Goal: Task Accomplishment & Management: Manage account settings

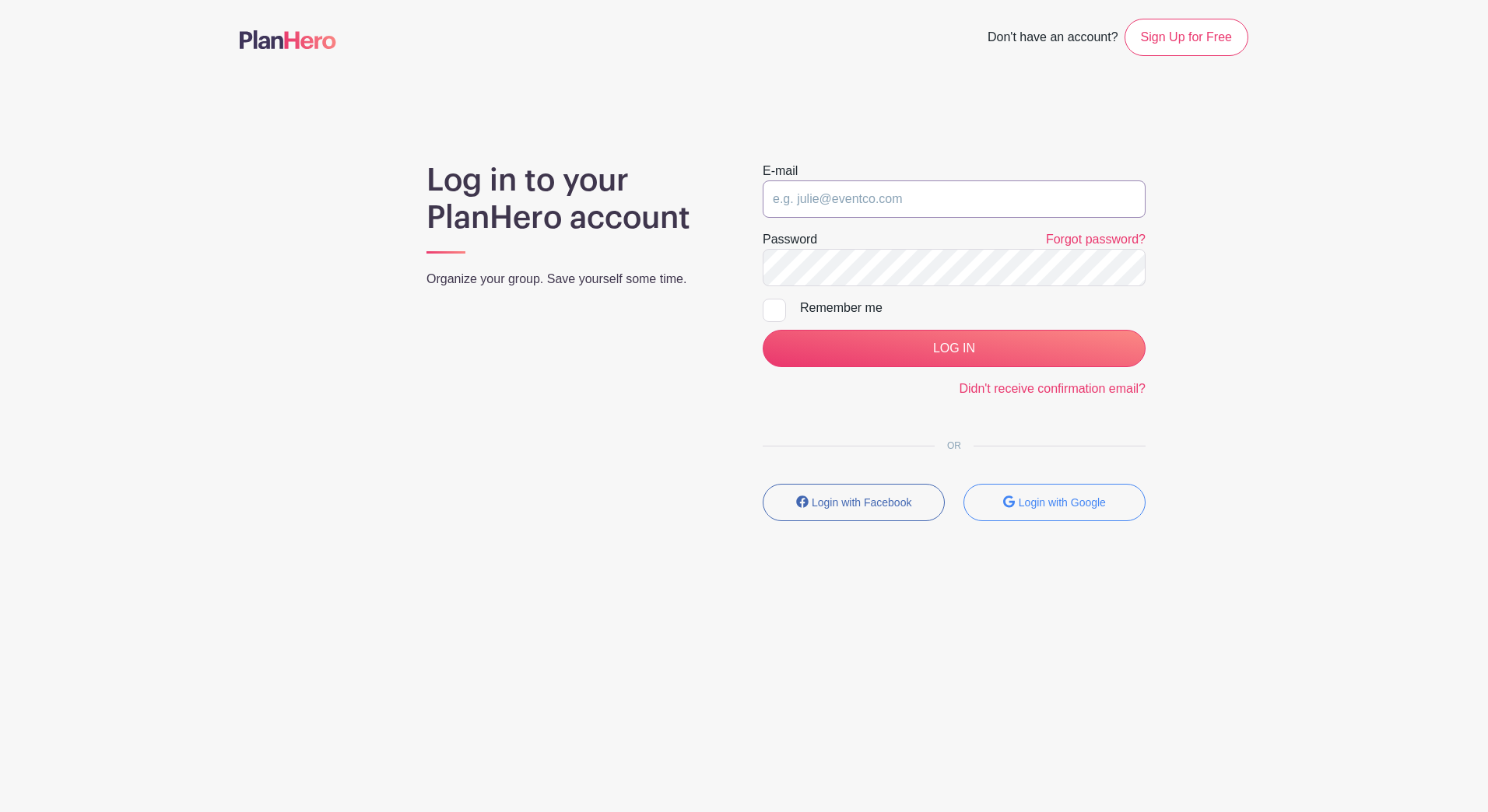
click at [849, 192] on input "email" at bounding box center [954, 199] width 383 height 38
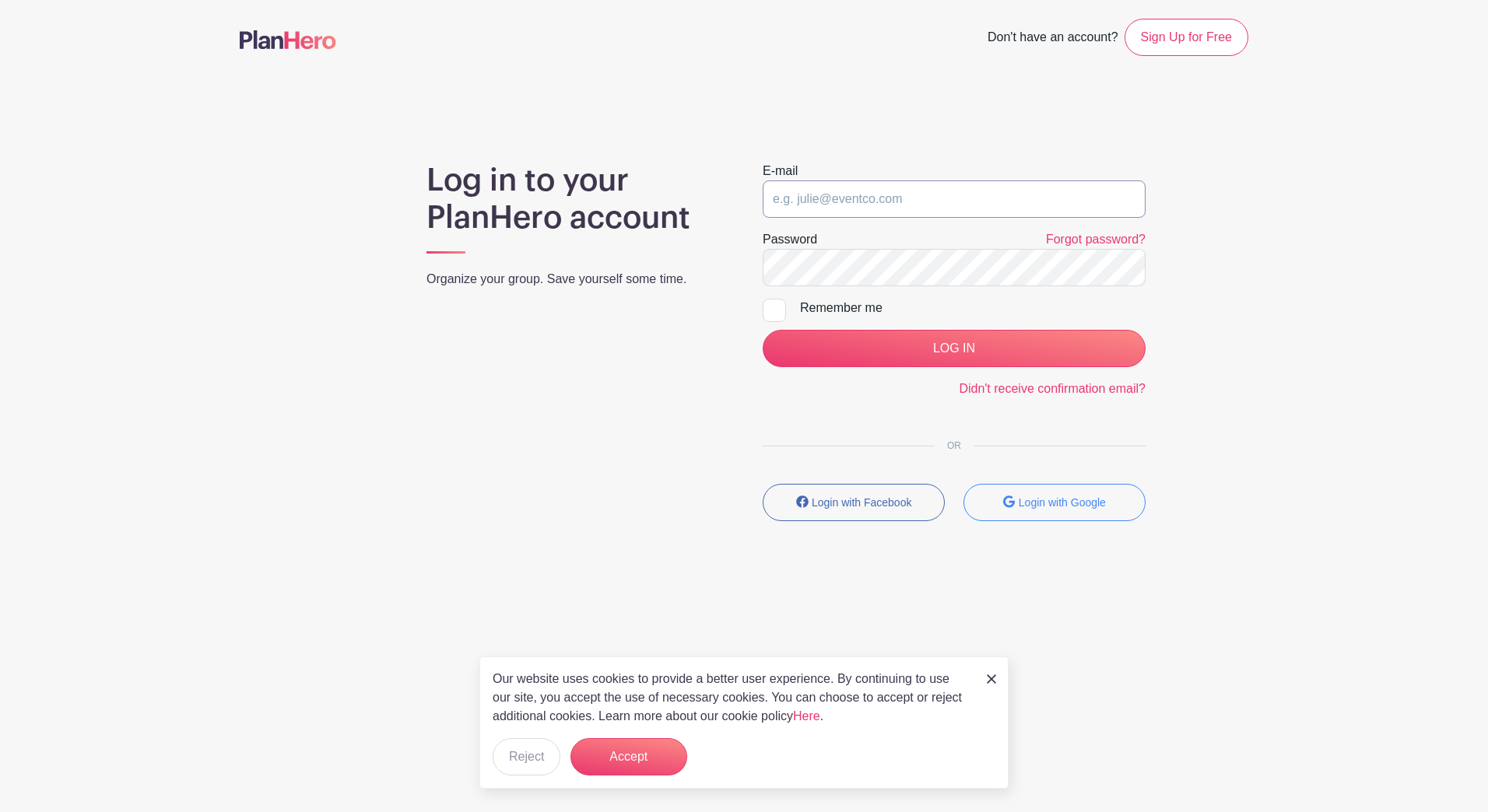
type input "[EMAIL_ADDRESS][DOMAIN_NAME]"
click at [770, 302] on input "Remember me" at bounding box center [767, 304] width 10 height 10
checkbox input "true"
click at [910, 347] on input "LOG IN" at bounding box center [954, 349] width 383 height 38
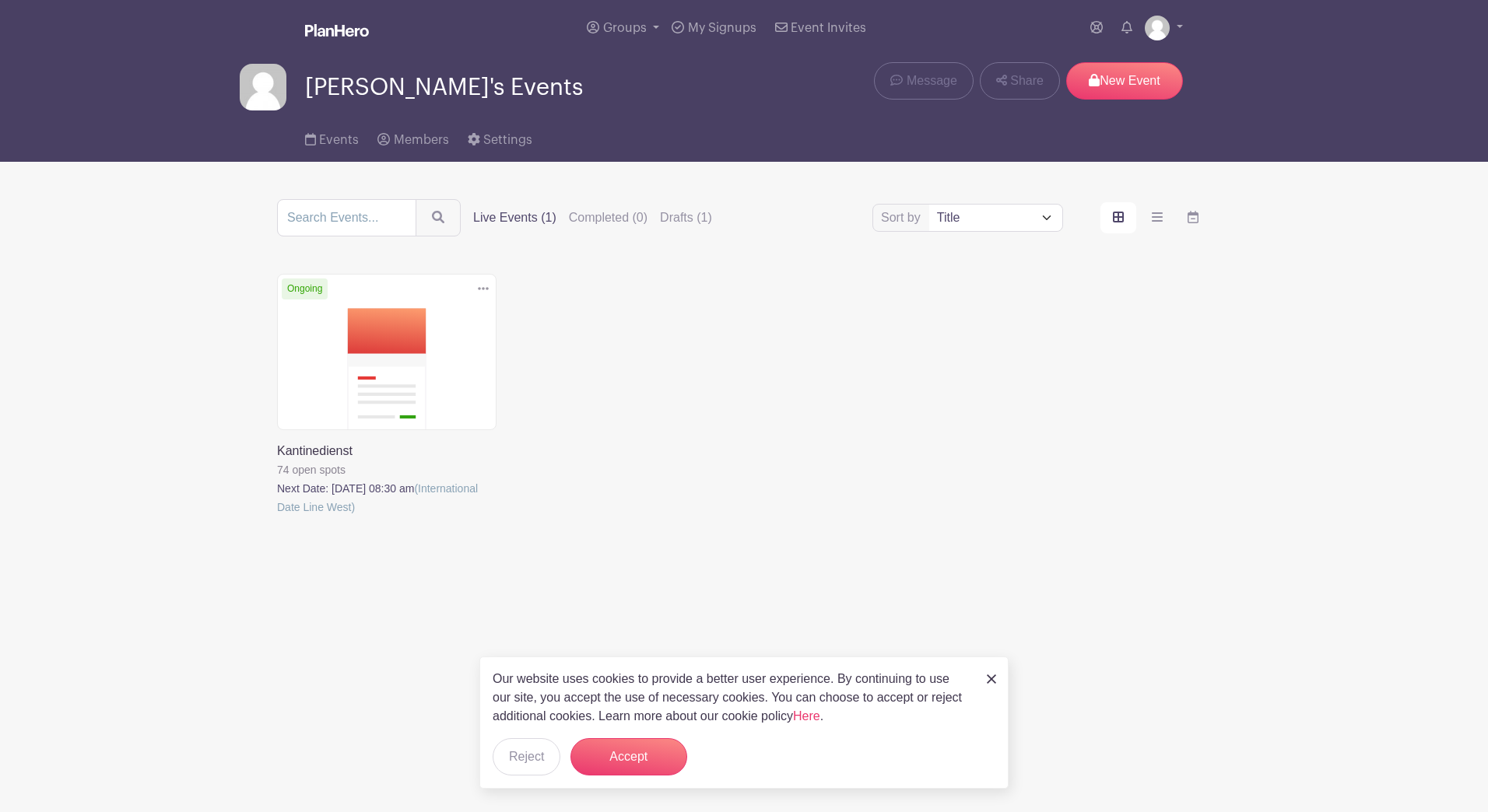
click at [277, 516] on link at bounding box center [277, 516] width 0 height 0
click at [625, 744] on button "Accept" at bounding box center [629, 757] width 117 height 38
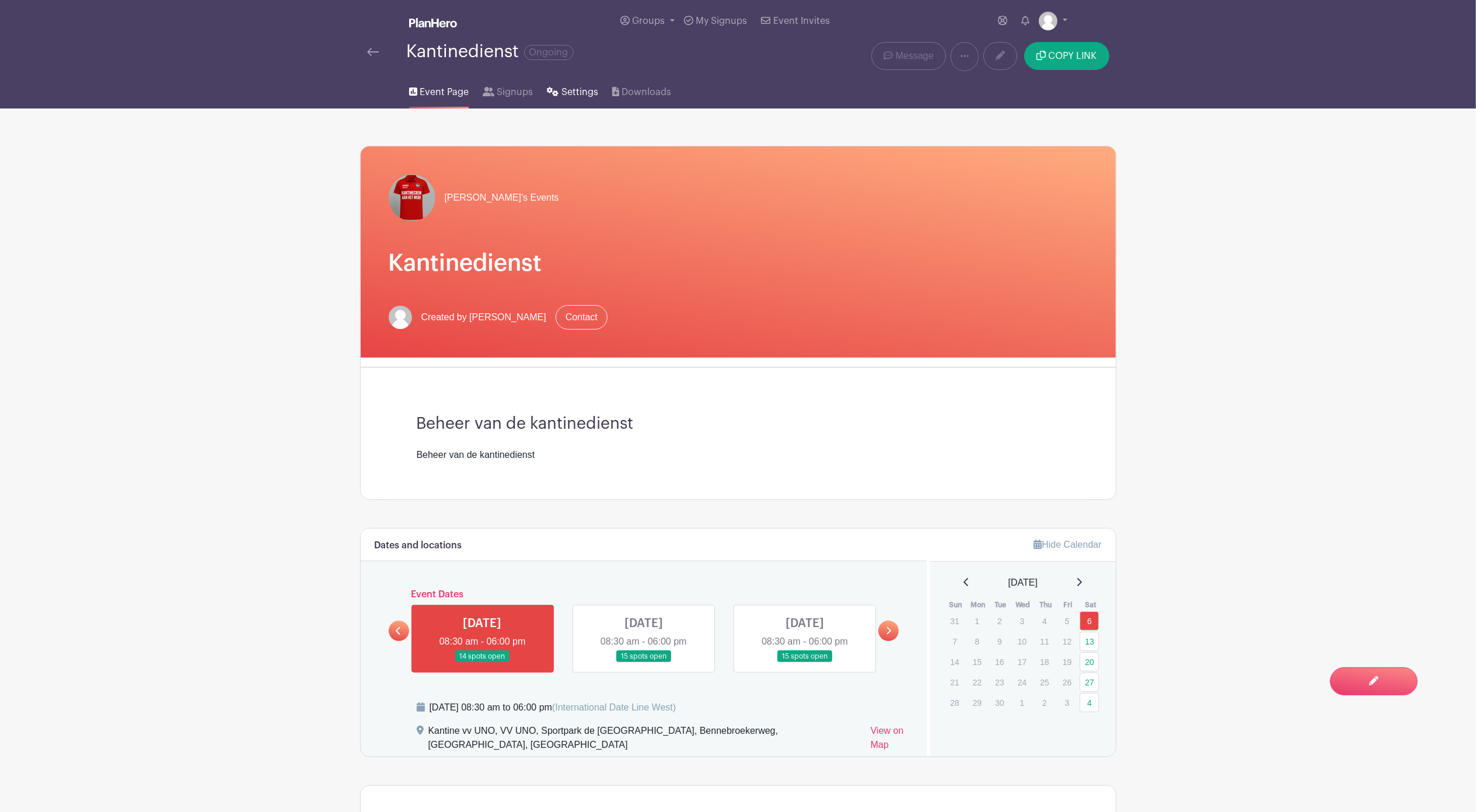
click at [567, 97] on span "Settings" at bounding box center [579, 92] width 37 height 14
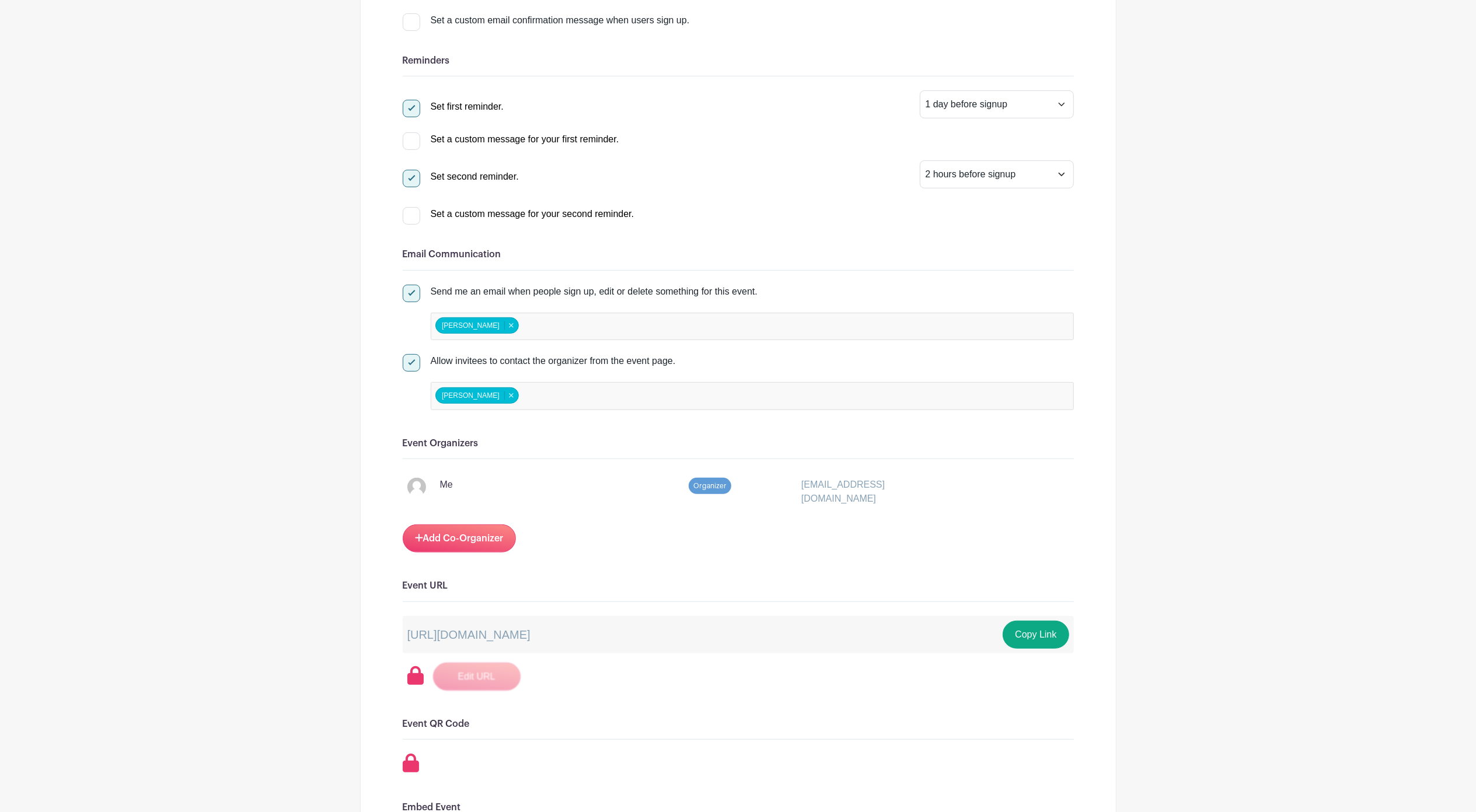
scroll to position [311, 0]
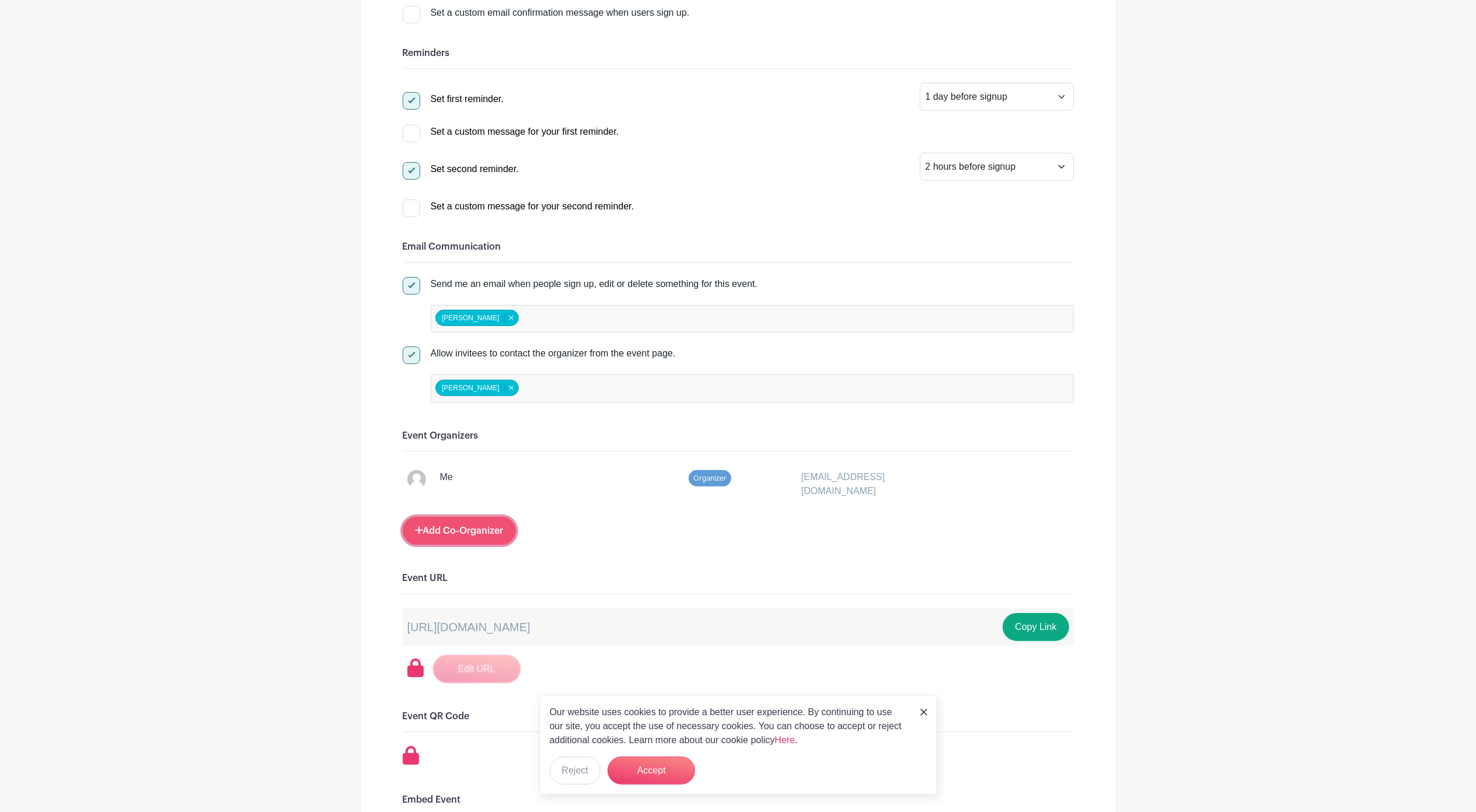
click at [460, 539] on link "Add Co-Organizer" at bounding box center [459, 531] width 113 height 28
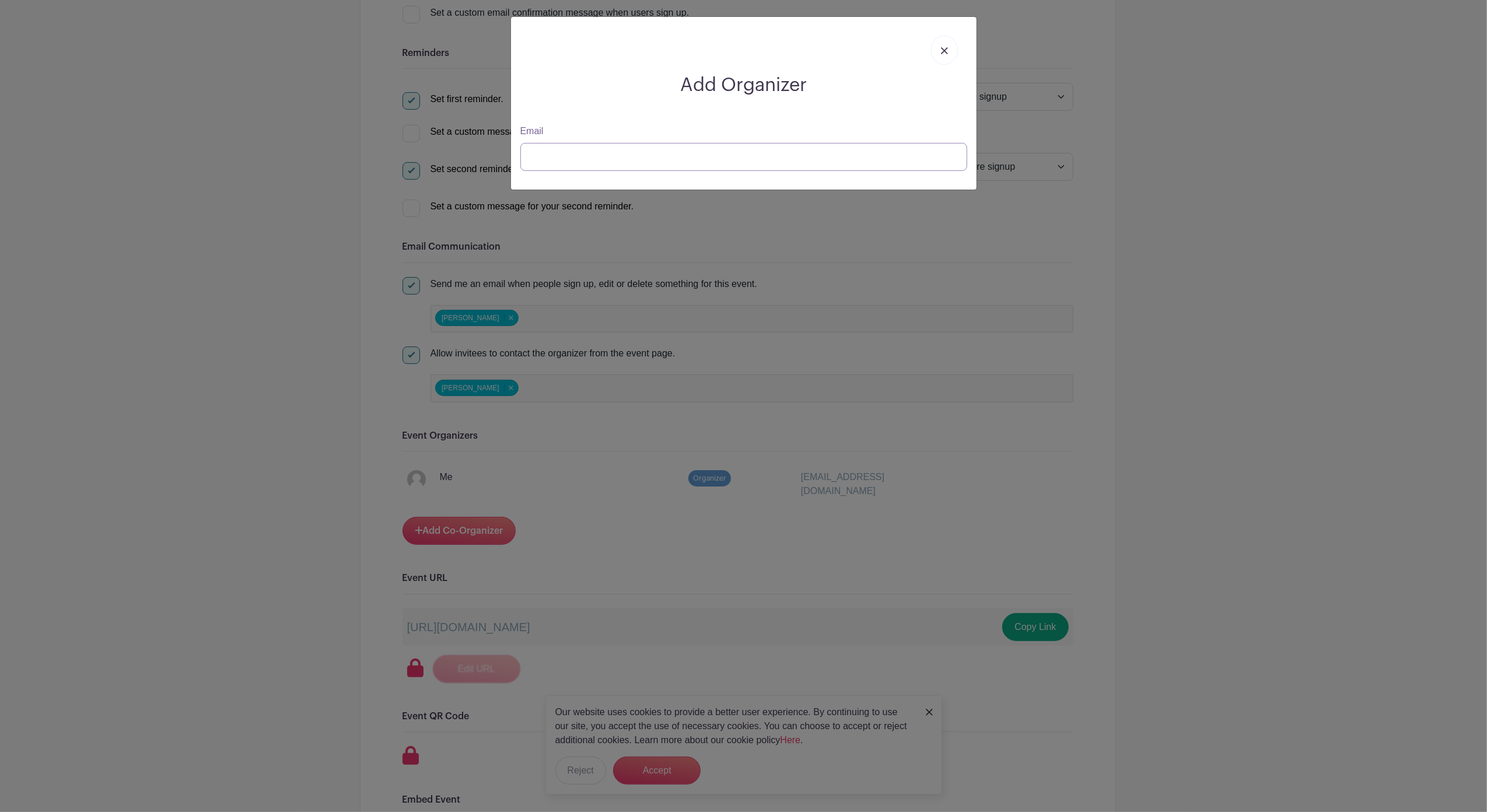
click at [598, 160] on input "Email" at bounding box center [744, 157] width 447 height 28
type input "peter@langerak.org"
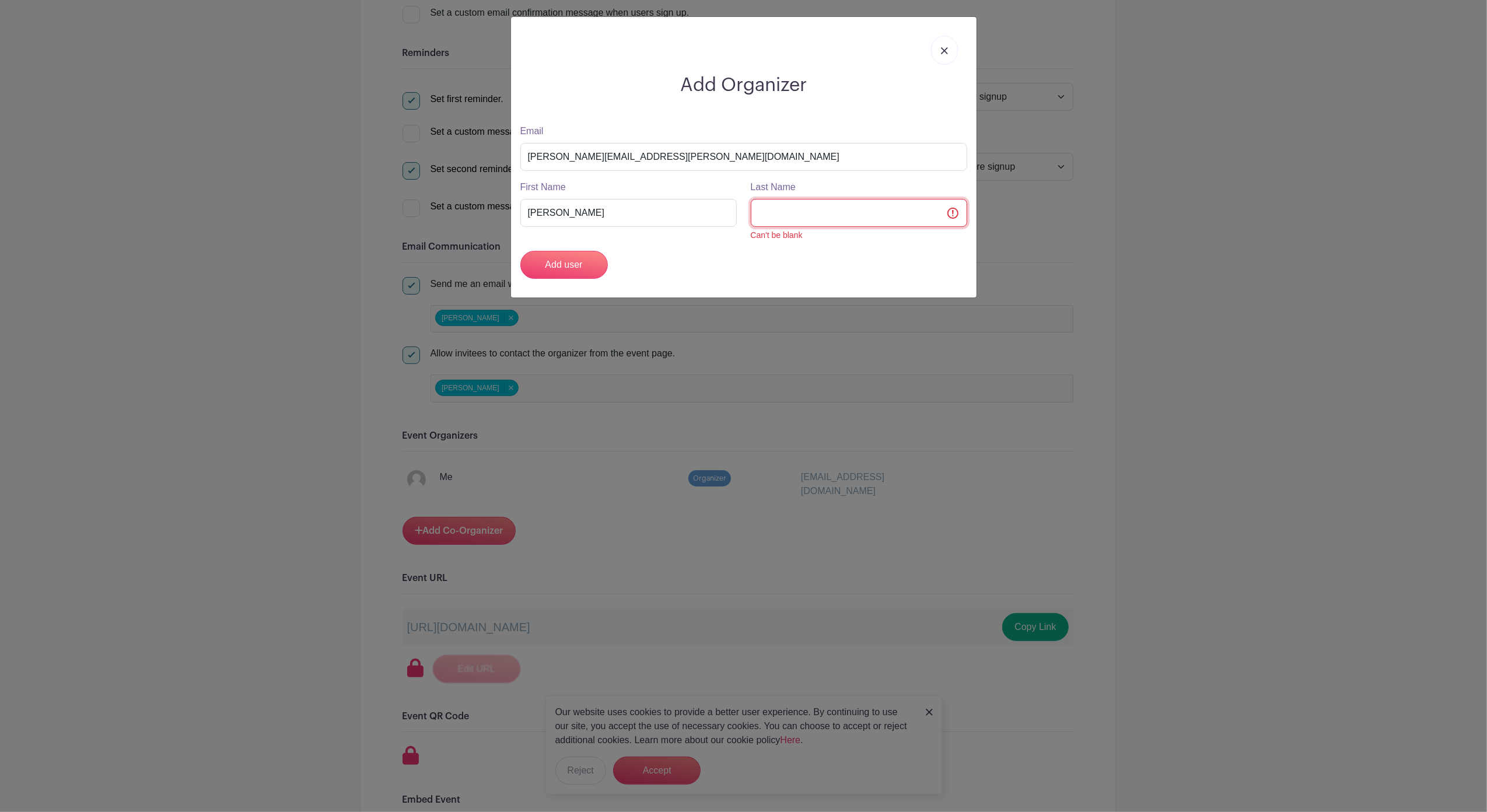
click at [868, 220] on input "Last Name" at bounding box center [859, 213] width 216 height 28
type input "Langerak"
click at [591, 277] on input "Add user" at bounding box center [564, 265] width 88 height 28
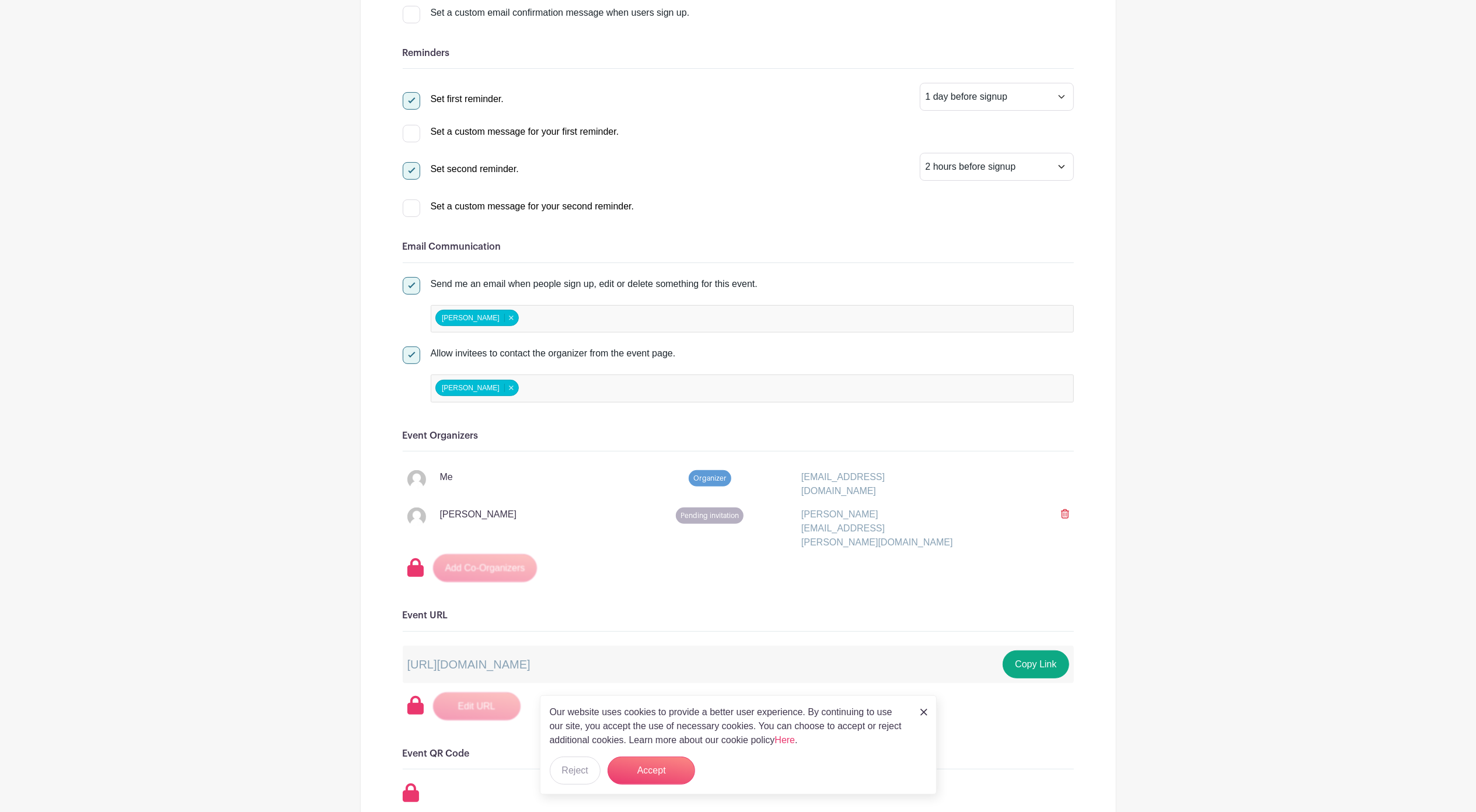
click at [472, 554] on div "Add Co-Organizers" at bounding box center [740, 568] width 666 height 28
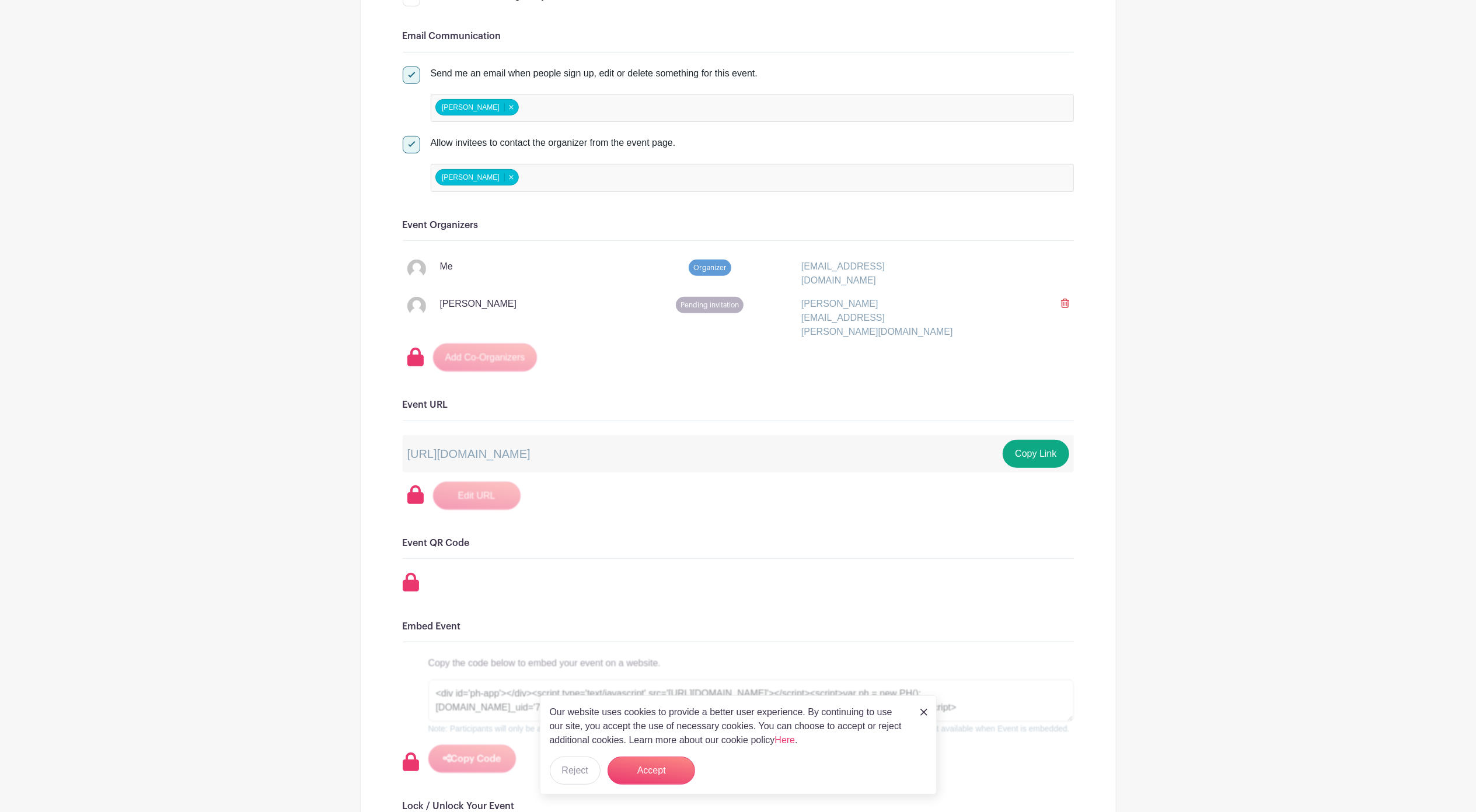
scroll to position [544, 0]
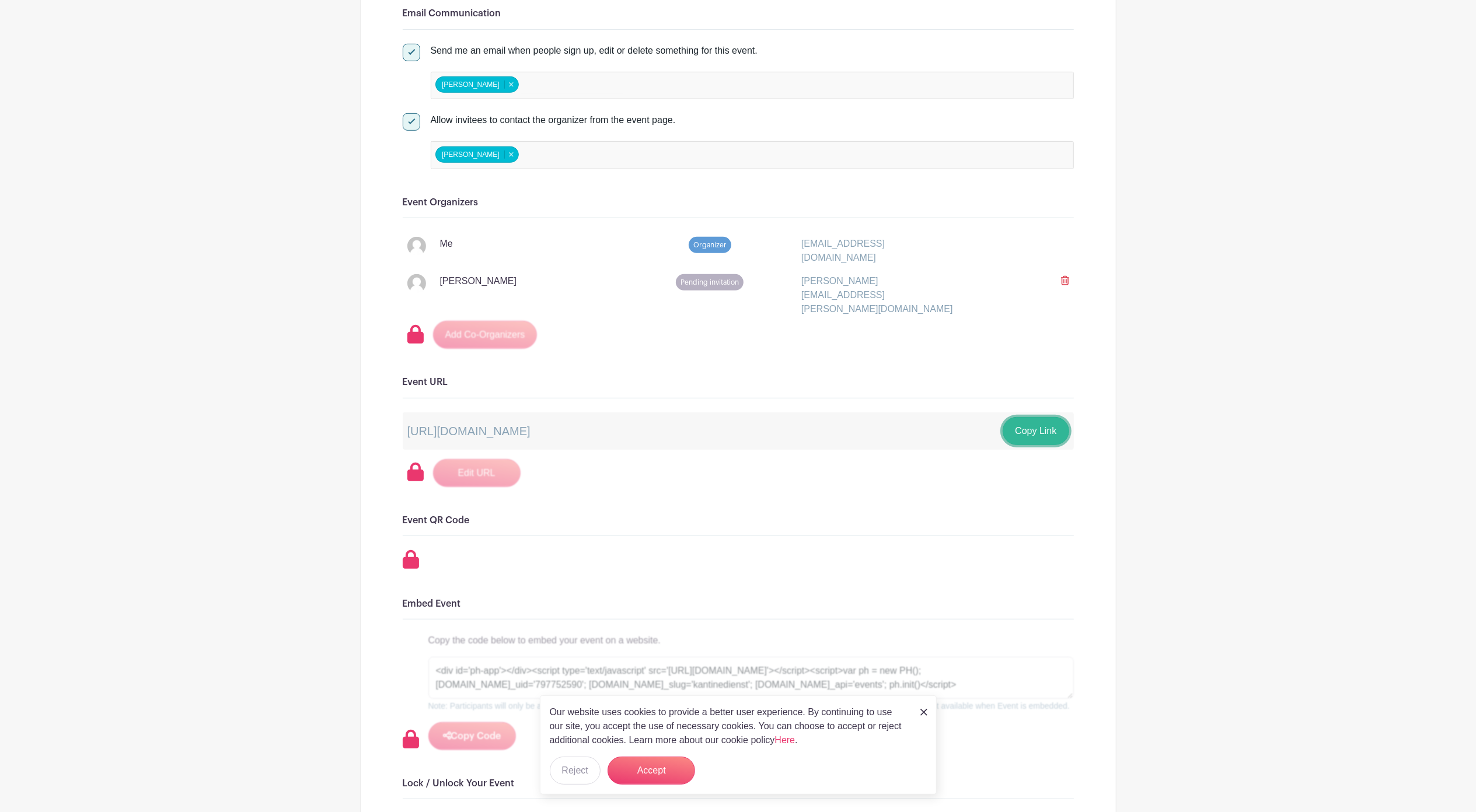
click at [1036, 417] on button "Copy Link" at bounding box center [1035, 431] width 66 height 28
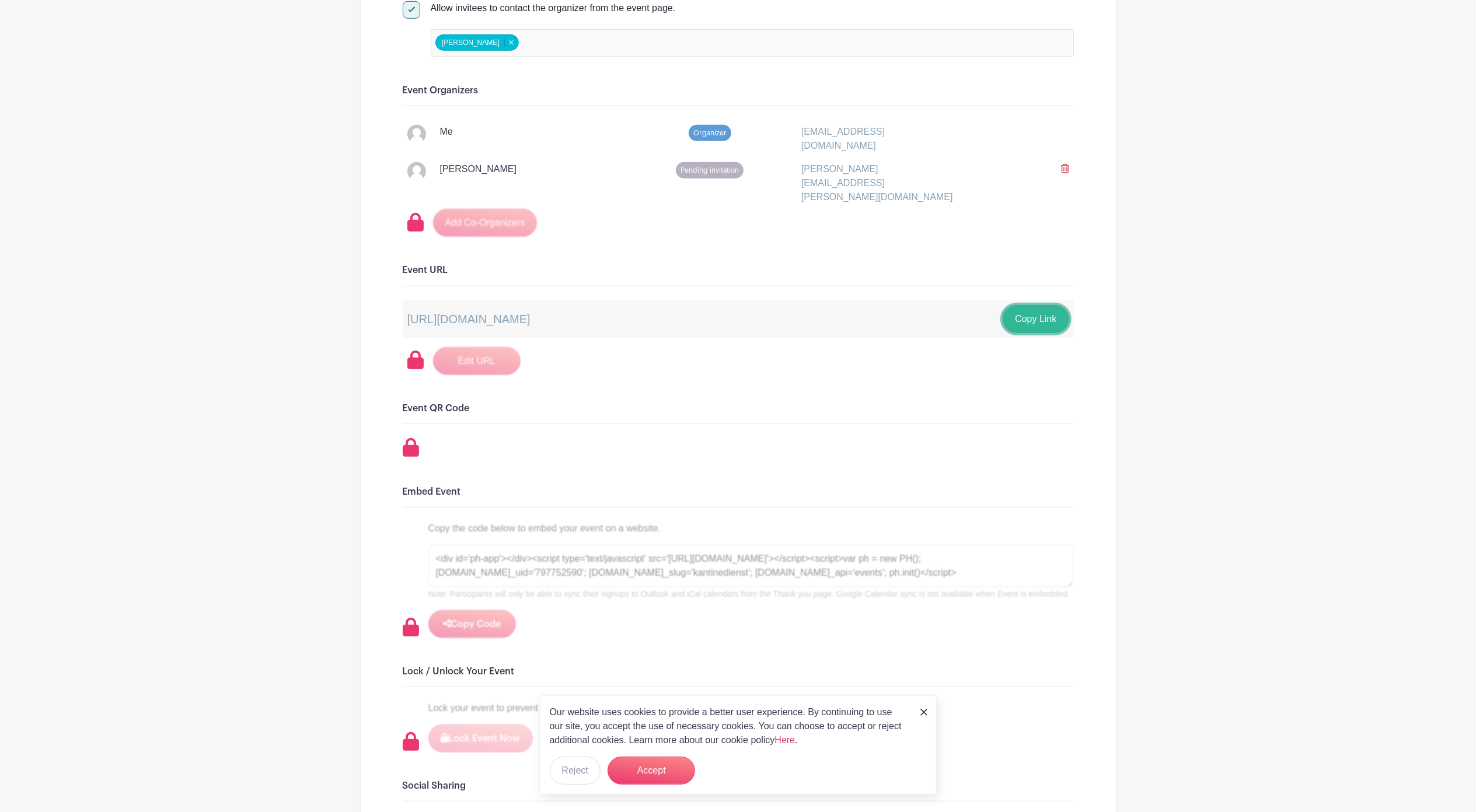
scroll to position [700, 0]
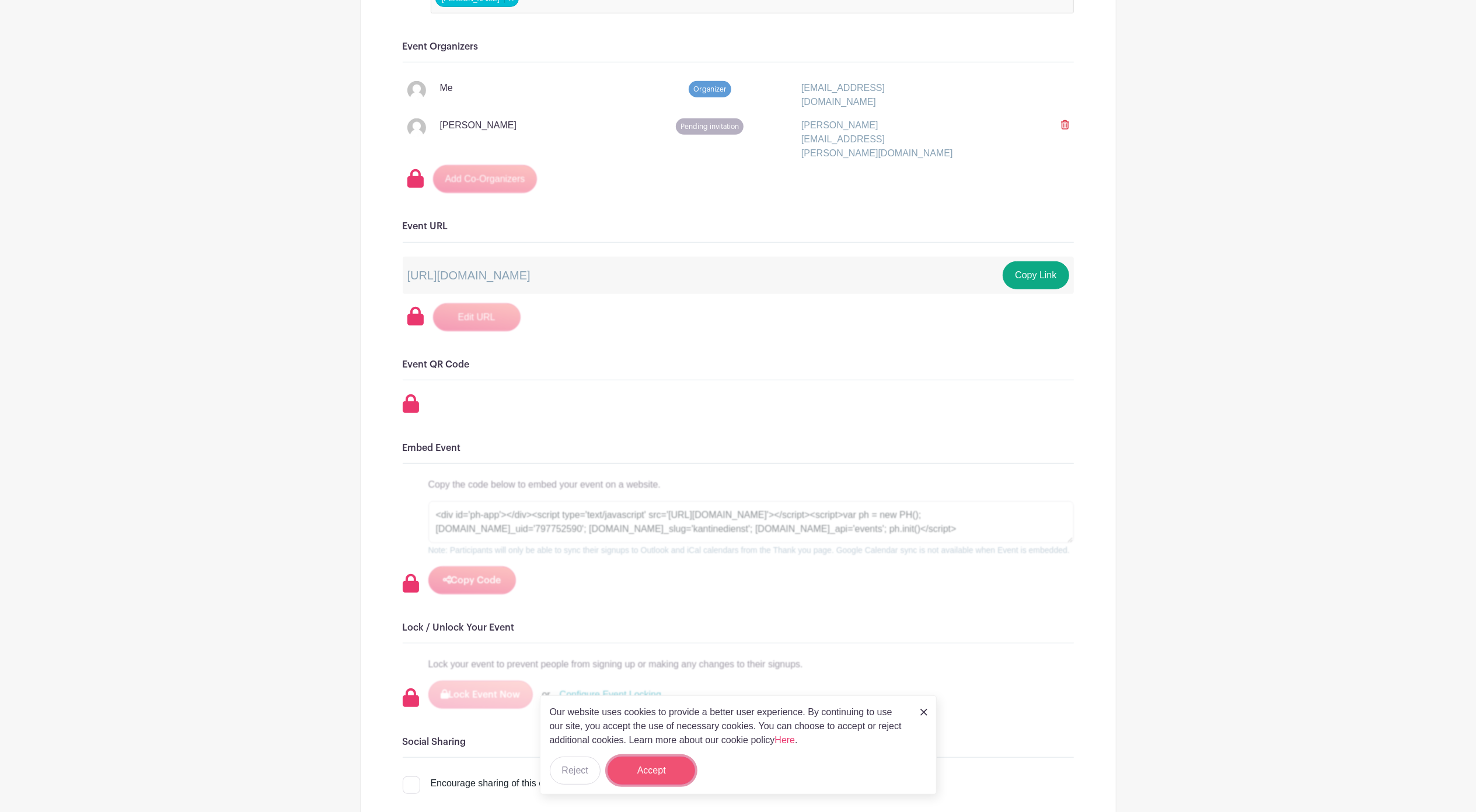
click at [654, 608] on button "Accept" at bounding box center [651, 770] width 88 height 28
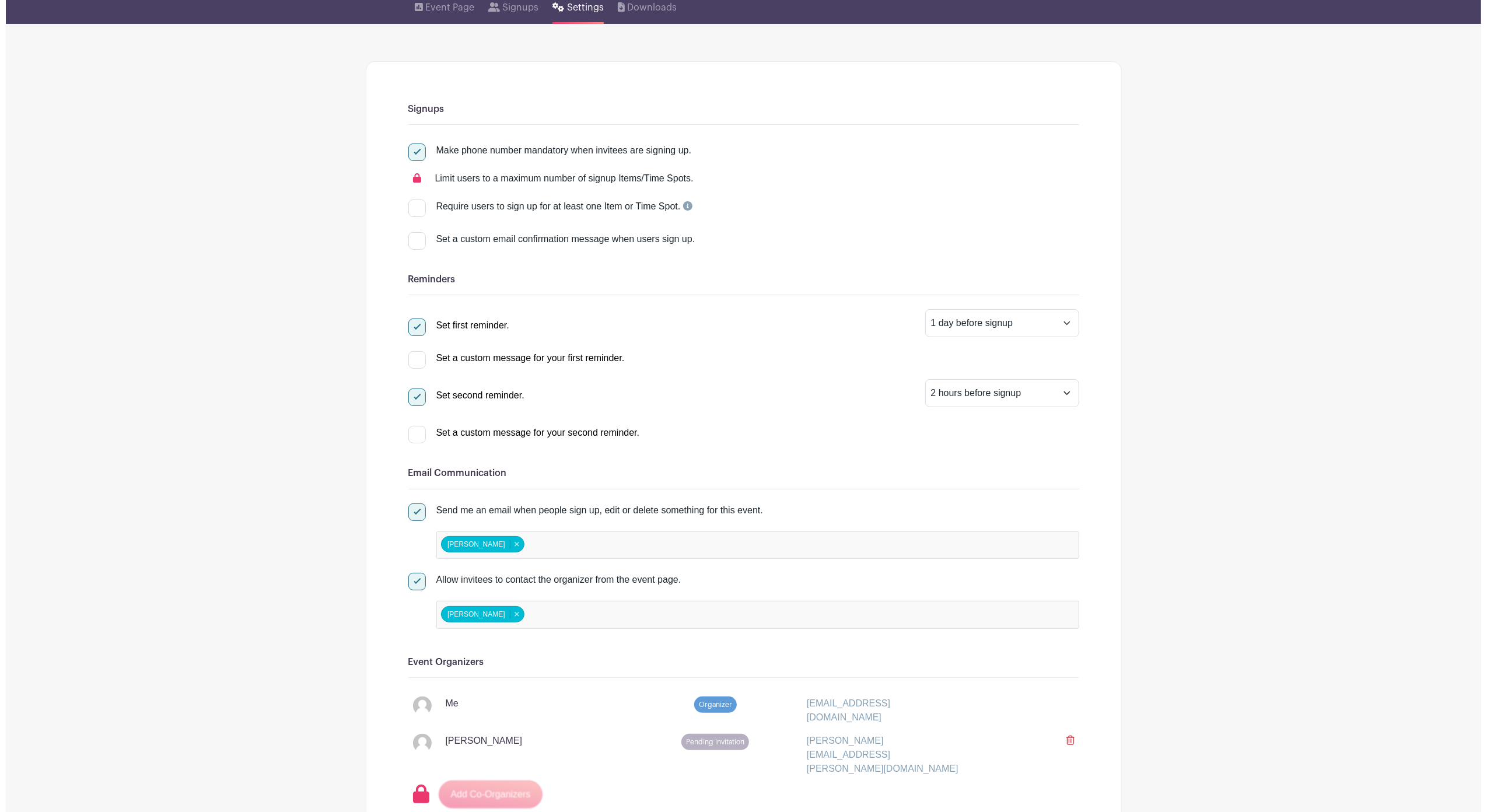
scroll to position [0, 0]
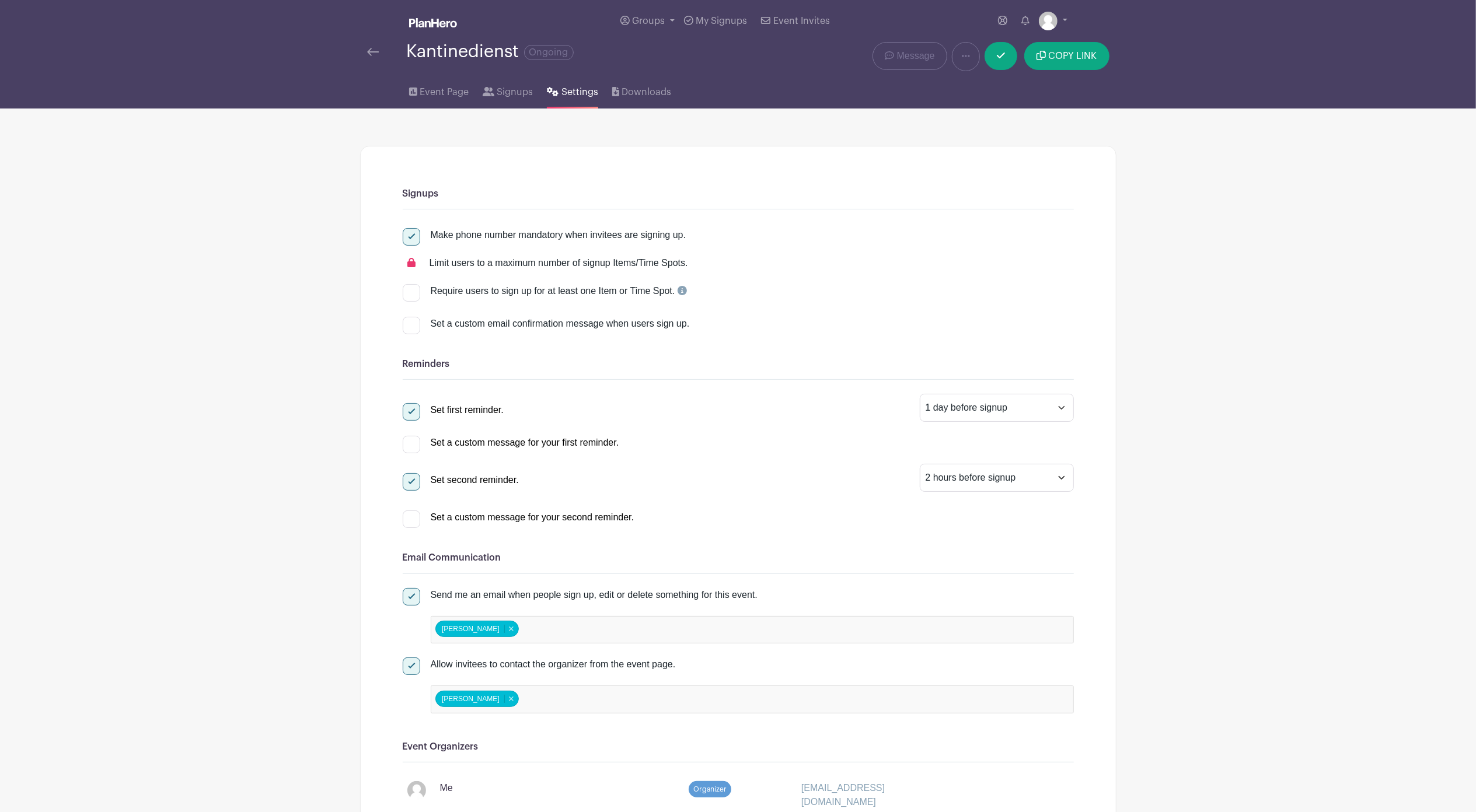
click at [439, 24] on img at bounding box center [432, 23] width 48 height 9
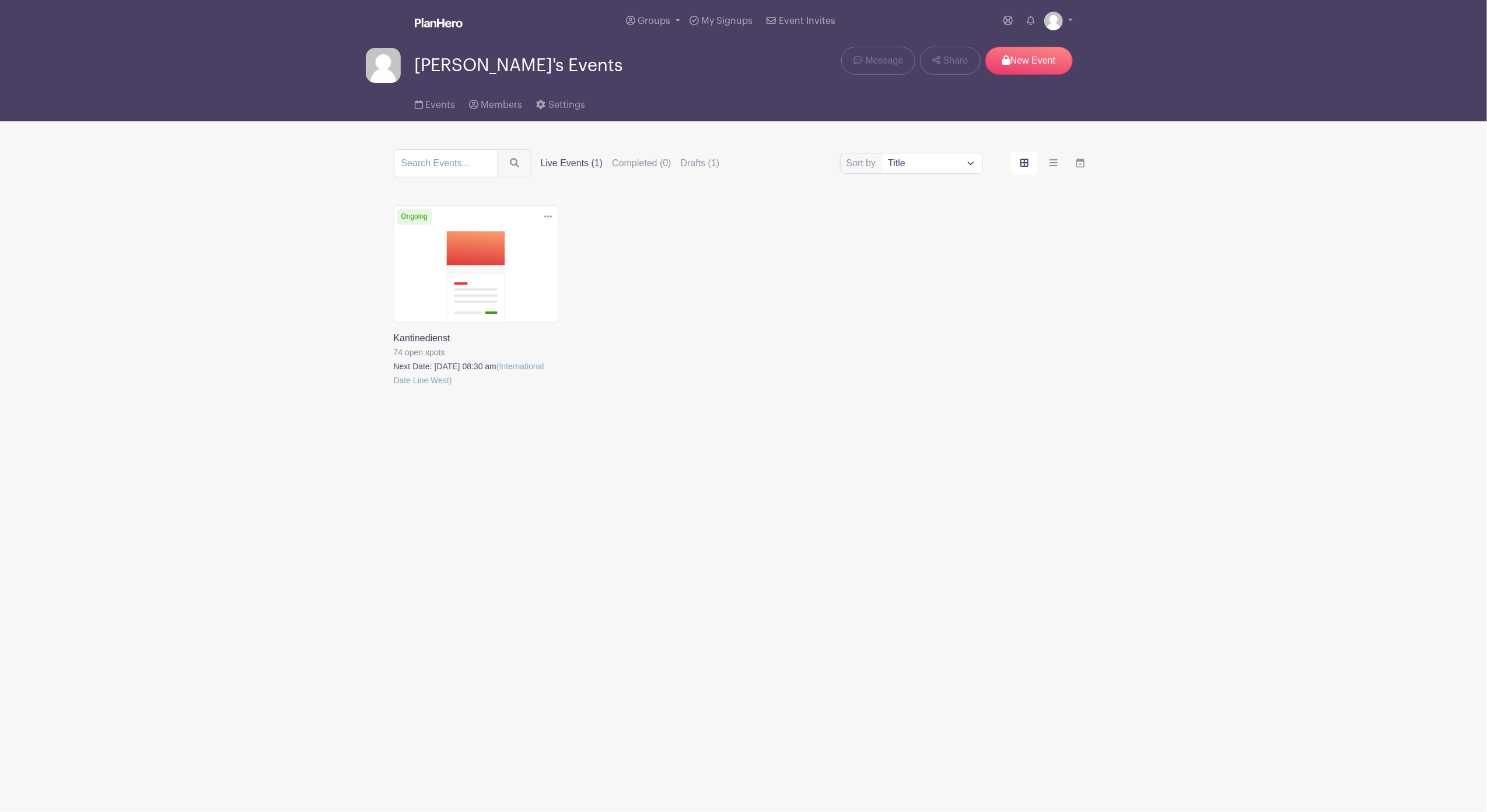
click at [439, 22] on img at bounding box center [438, 23] width 48 height 9
click at [644, 493] on html "Loading... Groups All Groups Peter's Events My Signups Event Invites My account…" at bounding box center [744, 246] width 1487 height 493
click at [474, 104] on icon at bounding box center [473, 104] width 9 height 9
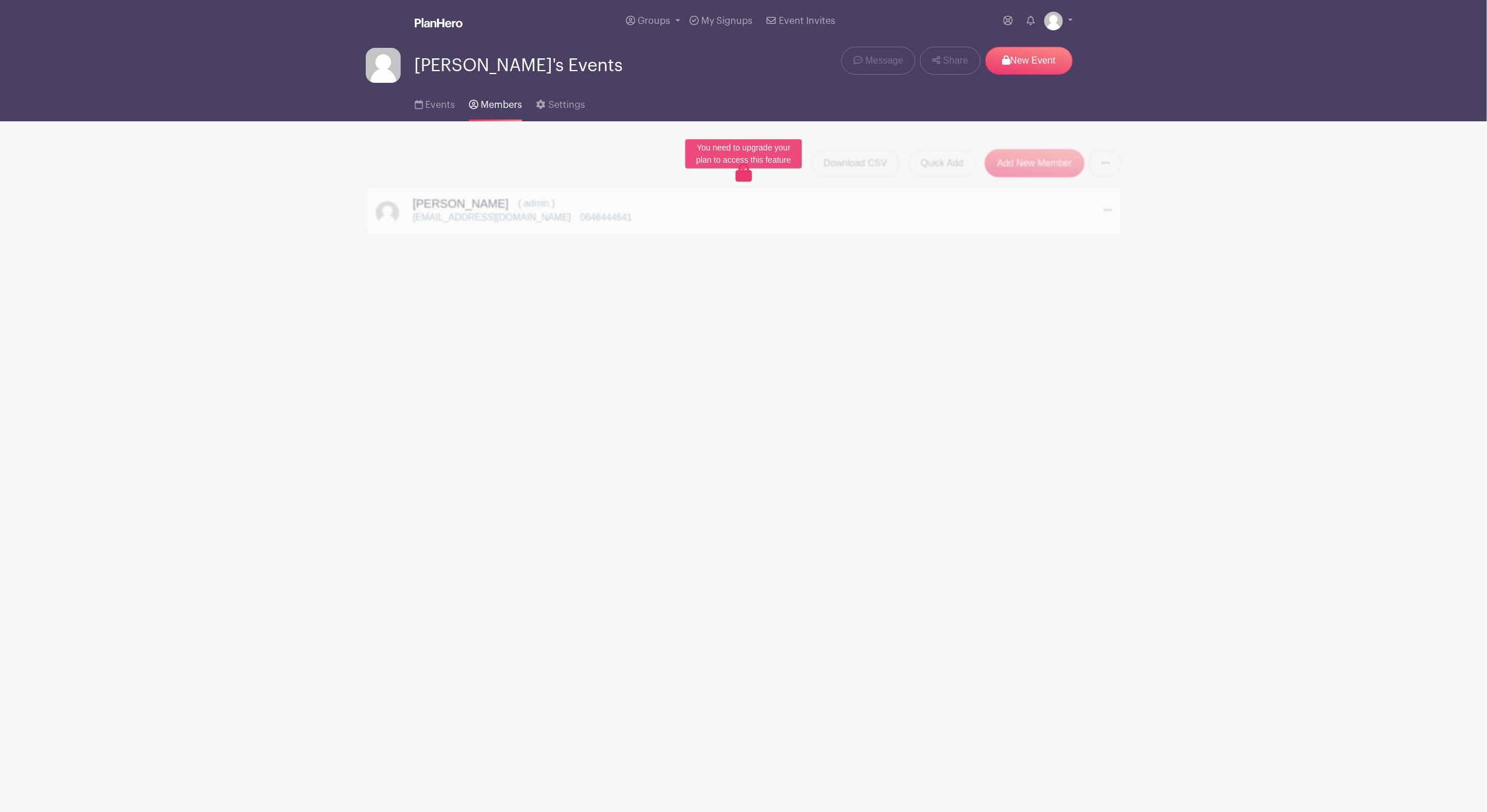
click at [747, 175] on icon at bounding box center [744, 173] width 16 height 19
click at [1021, 164] on div "Download CSV Quick Add Add New Member Send Invitations to all Pending Members P…" at bounding box center [744, 192] width 756 height 85
click at [1024, 67] on p "New Event" at bounding box center [1029, 61] width 88 height 28
click at [1036, 57] on p "New Event" at bounding box center [1029, 61] width 88 height 28
click at [1067, 26] on link at bounding box center [1058, 21] width 28 height 19
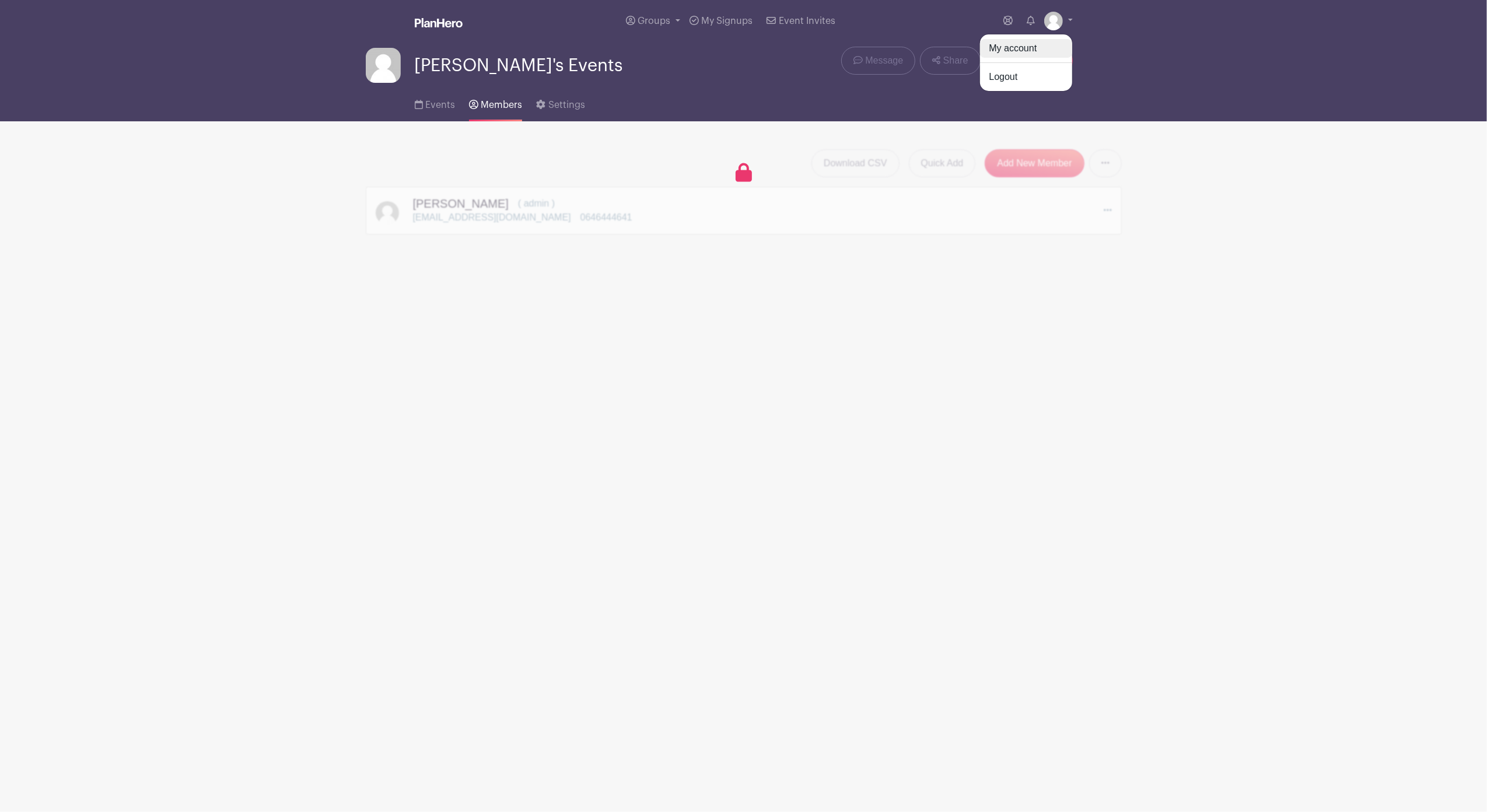
click at [1026, 50] on link "My account" at bounding box center [1026, 48] width 92 height 19
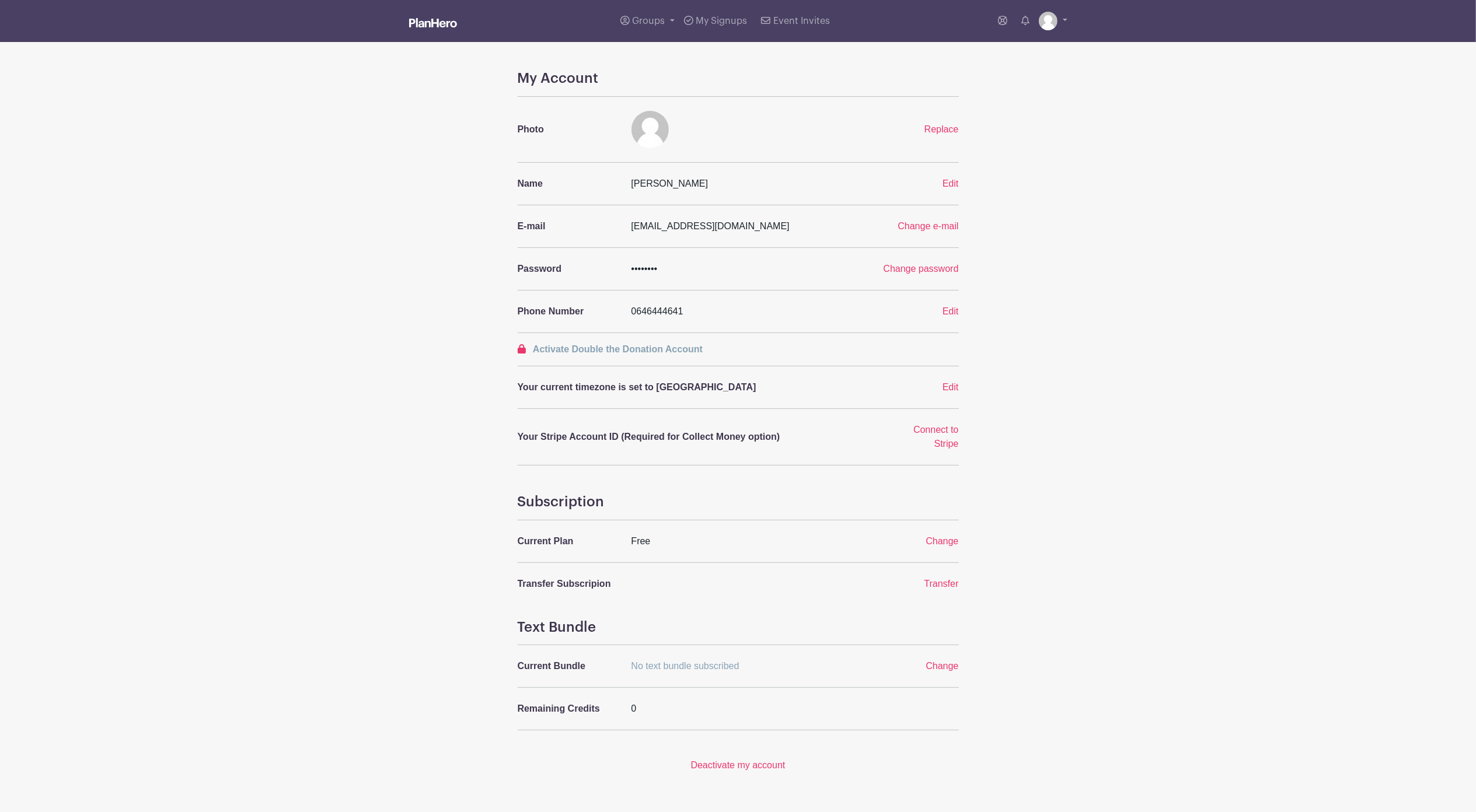
click at [943, 549] on div "My Account Photo Replace Name Peter Langerak Edit E-mail secretaris@vvuno.nl Ch…" at bounding box center [738, 421] width 441 height 702
click at [943, 544] on span "Change" at bounding box center [942, 541] width 33 height 10
